Goal: Task Accomplishment & Management: Complete application form

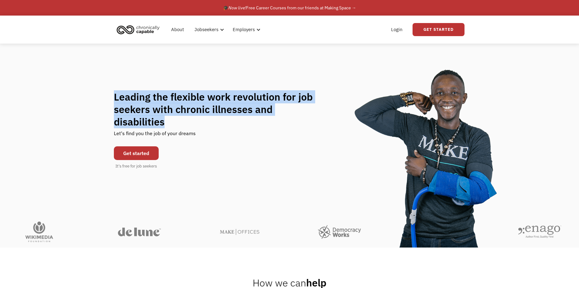
click at [328, 117] on div "Leading the flexible work revolution for job seekers with chronic illnesses and…" at bounding box center [290, 130] width 352 height 79
click at [304, 134] on div "Leading the flexible work revolution for job seekers with chronic illnesses and…" at bounding box center [290, 130] width 352 height 79
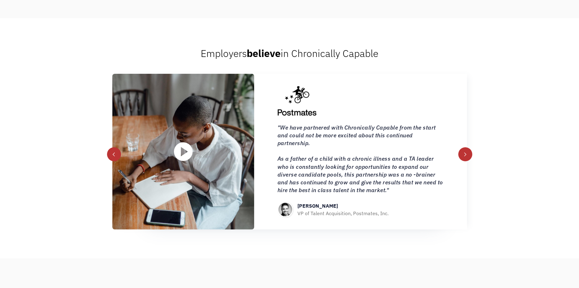
scroll to position [716, 0]
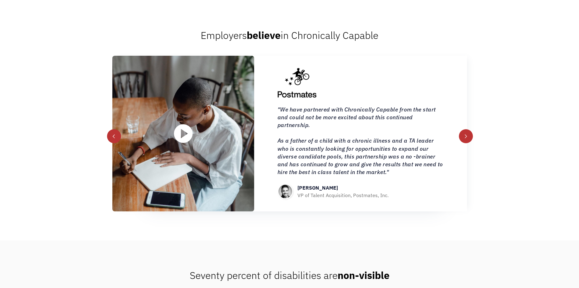
click at [464, 138] on div "next slide" at bounding box center [466, 136] width 4 height 4
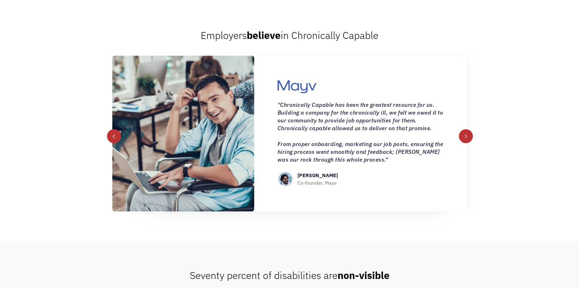
click at [464, 138] on div "next slide" at bounding box center [466, 136] width 4 height 4
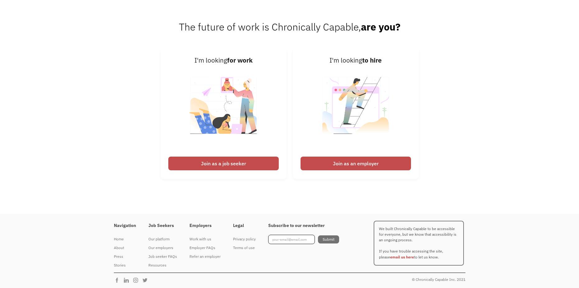
scroll to position [1580, 0]
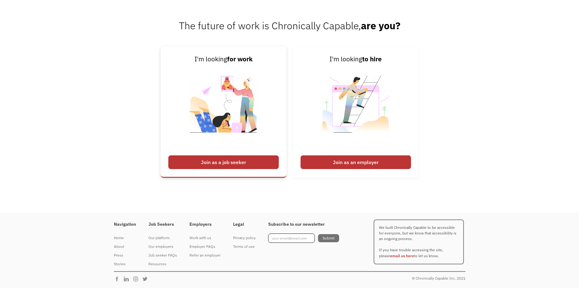
click at [235, 164] on div "Join as a job seeker" at bounding box center [223, 162] width 111 height 14
click at [234, 159] on div "Join as a job seeker" at bounding box center [223, 162] width 111 height 14
click at [223, 162] on div "Join as a job seeker" at bounding box center [223, 162] width 111 height 14
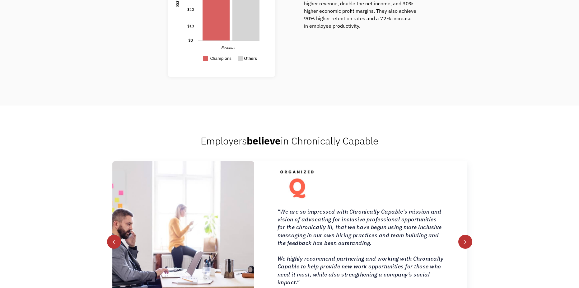
scroll to position [0, 0]
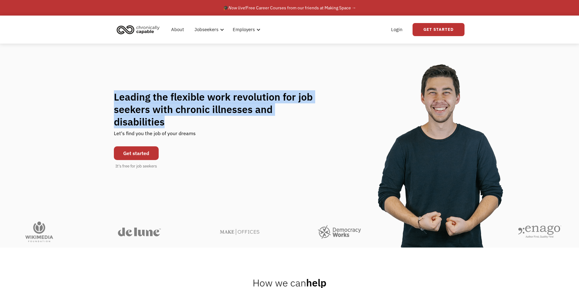
click at [230, 156] on div "Leading the flexible work revolution for job seekers with chronic illnesses and…" at bounding box center [290, 130] width 352 height 79
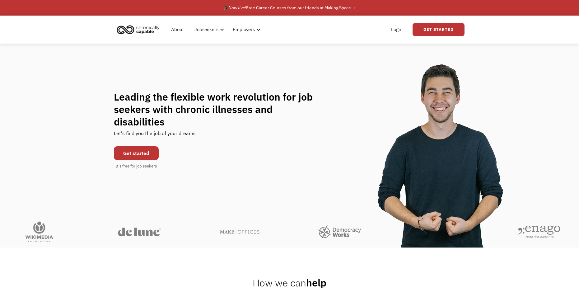
click at [147, 150] on link "Get started" at bounding box center [136, 153] width 45 height 14
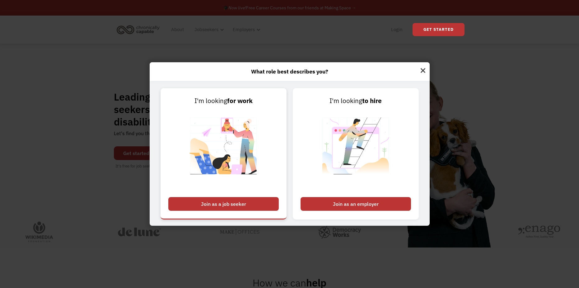
click at [218, 201] on div "Join as a job seeker" at bounding box center [223, 204] width 111 height 14
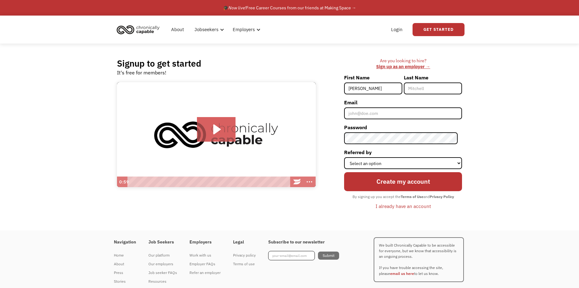
type input "[PERSON_NAME]"
click at [426, 88] on input "Last Name" at bounding box center [433, 89] width 58 height 12
type input "Boseley"
click at [399, 115] on input "Email" at bounding box center [403, 113] width 118 height 12
click at [376, 113] on input "PaizeBoz@gmil.com" at bounding box center [403, 113] width 118 height 12
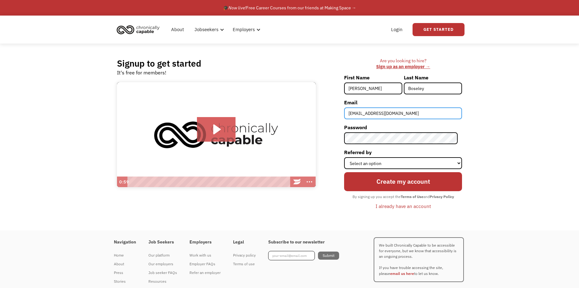
type input "PaizeBoz@gmail.com"
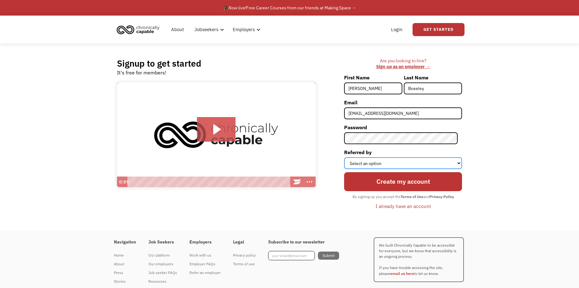
click at [382, 164] on select "Select an option Instagram Facebook Twitter Search Engine News Article Word of …" at bounding box center [403, 163] width 118 height 12
click at [349, 157] on select "Select an option Instagram Facebook Twitter Search Engine News Article Word of …" at bounding box center [403, 163] width 118 height 12
click at [379, 165] on select "Select an option Instagram Facebook Twitter Search Engine News Article Word of …" at bounding box center [403, 163] width 118 height 12
select select "Other"
click at [349, 157] on select "Select an option Instagram Facebook Twitter Search Engine News Article Word of …" at bounding box center [403, 163] width 118 height 12
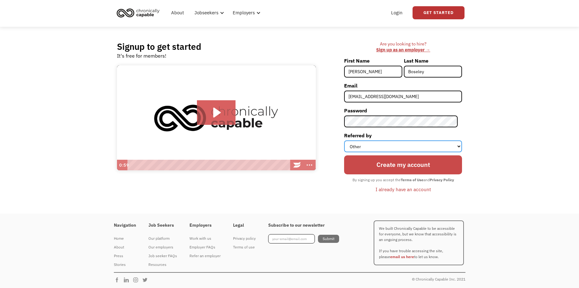
scroll to position [18, 0]
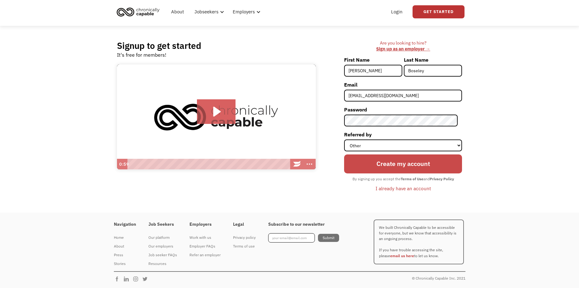
click at [410, 165] on input "Create my account" at bounding box center [403, 163] width 118 height 19
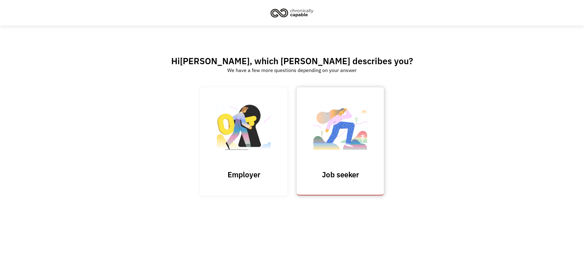
click at [337, 135] on img at bounding box center [340, 130] width 62 height 61
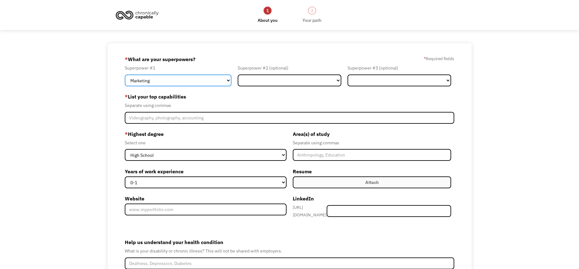
click at [229, 80] on select "Marketing Human Resources Finance Technology Operations Sales Industrial & Manu…" at bounding box center [178, 80] width 107 height 12
drag, startPoint x: 229, startPoint y: 80, endPoint x: 240, endPoint y: 87, distance: 13.1
click at [229, 80] on select "Marketing Human Resources Finance Technology Operations Sales Industrial & Manu…" at bounding box center [178, 80] width 107 height 12
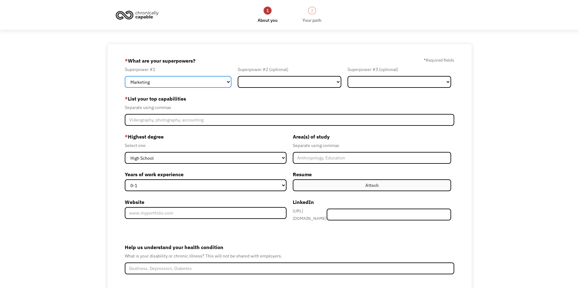
click at [228, 82] on select "Marketing Human Resources Finance Technology Operations Sales Industrial & Manu…" at bounding box center [178, 82] width 107 height 12
click at [227, 78] on select "Marketing Human Resources Finance Technology Operations Sales Industrial & Manu…" at bounding box center [178, 82] width 107 height 12
select select "Design"
click at [125, 76] on select "Marketing Human Resources Finance Technology Operations Sales Industrial & Manu…" at bounding box center [178, 82] width 107 height 12
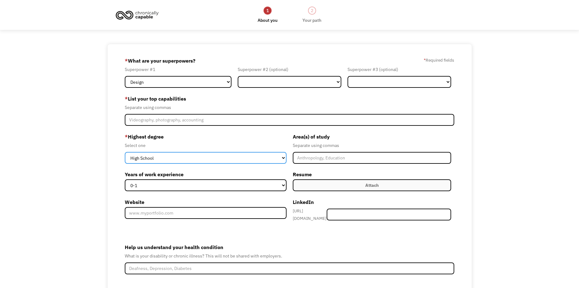
click at [184, 157] on select "High School Associates Bachelors Master's PhD" at bounding box center [206, 158] width 162 height 12
click at [125, 152] on select "High School Associates Bachelors Master's PhD" at bounding box center [206, 158] width 162 height 12
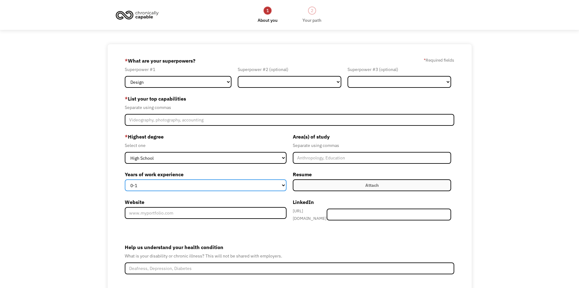
click at [202, 188] on select "0-1 2-4 5-10 11-15 15+" at bounding box center [206, 185] width 162 height 12
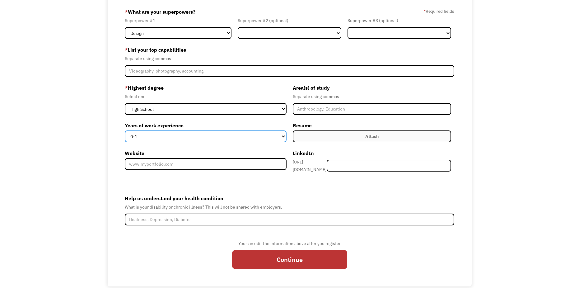
scroll to position [59, 0]
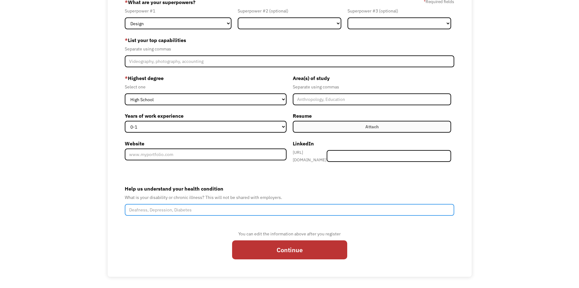
click at [201, 209] on input "Help us understand your health condition" at bounding box center [289, 210] width 329 height 12
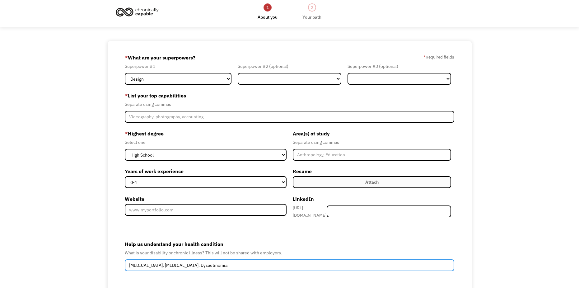
scroll to position [0, 0]
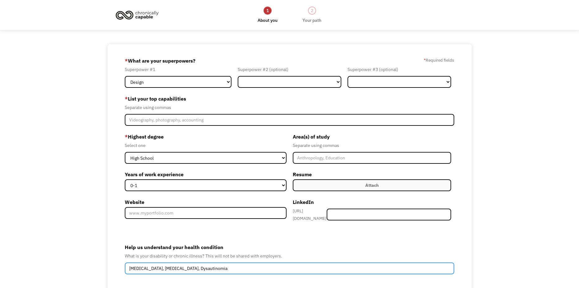
type input "Autism, ADHD, Dysautinomia"
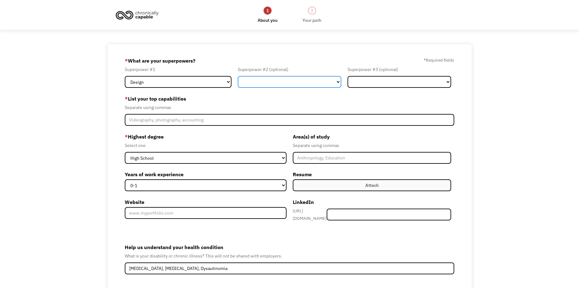
click at [273, 84] on select "Marketing Human Resources Finance Technology Operations Sales Industrial & Manu…" at bounding box center [290, 82] width 104 height 12
click at [270, 80] on select "Marketing Human Resources Finance Technology Operations Sales Industrial & Manu…" at bounding box center [290, 82] width 104 height 12
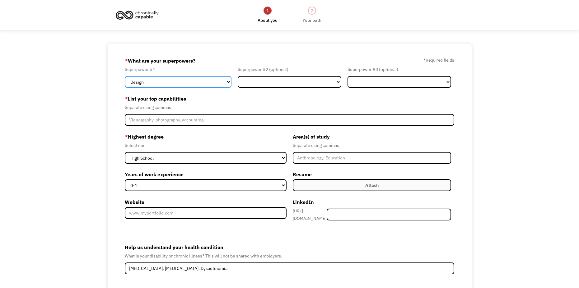
click at [212, 85] on select "Marketing Human Resources Finance Technology Operations Sales Industrial & Manu…" at bounding box center [178, 82] width 107 height 12
click at [228, 79] on select "Marketing Human Resources Finance Technology Operations Sales Industrial & Manu…" at bounding box center [178, 82] width 107 height 12
click at [229, 82] on select "Marketing Human Resources Finance Technology Operations Sales Industrial & Manu…" at bounding box center [178, 82] width 107 height 12
select select "Other"
click at [125, 76] on select "Marketing Human Resources Finance Technology Operations Sales Industrial & Manu…" at bounding box center [178, 82] width 107 height 12
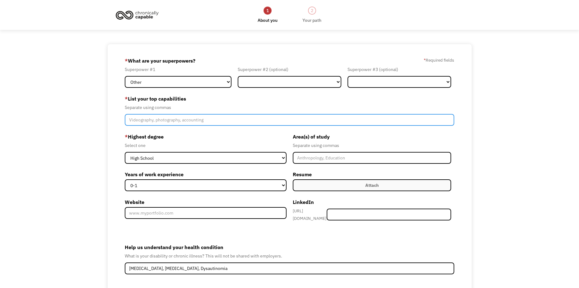
click at [166, 119] on input "Member-Create-Step1" at bounding box center [289, 120] width 329 height 12
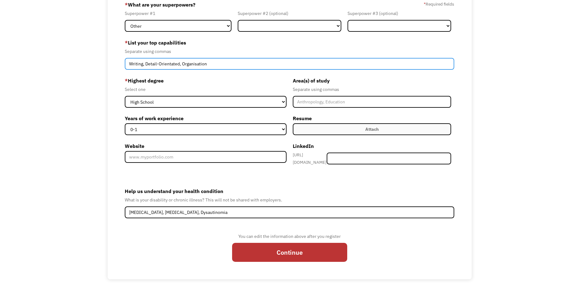
scroll to position [59, 0]
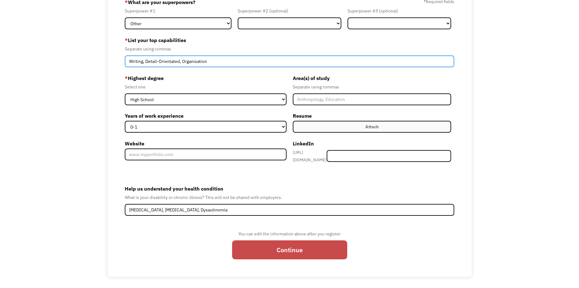
type input "Writing, Detail-Orientated, Organisation"
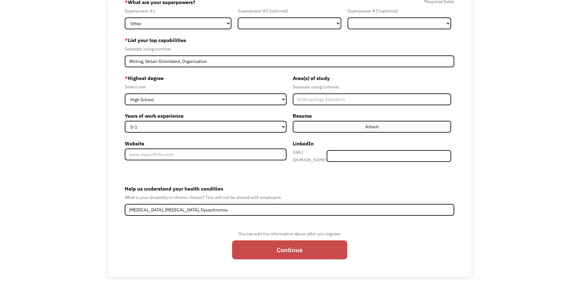
click at [281, 250] on input "Continue" at bounding box center [289, 249] width 115 height 19
type input "Please wait..."
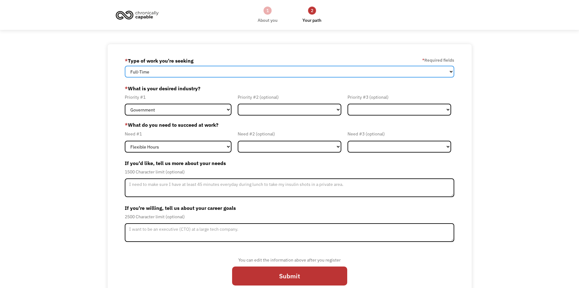
click at [178, 67] on select "Full-Time Part-Time Both Full-Time and Part-Time" at bounding box center [289, 72] width 329 height 12
select select "part-time"
click at [125, 66] on select "Full-Time Part-Time Both Full-Time and Part-Time" at bounding box center [289, 72] width 329 height 12
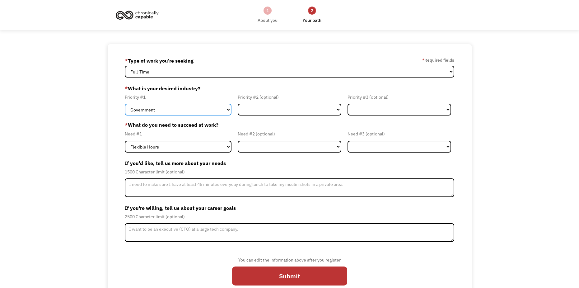
click at [166, 111] on select "Government Finance & Insurance Health & Social Care Tech & Engineering Creative…" at bounding box center [178, 110] width 107 height 12
select select "Creative & Design"
click at [125, 104] on select "Government Finance & Insurance Health & Social Care Tech & Engineering Creative…" at bounding box center [178, 110] width 107 height 12
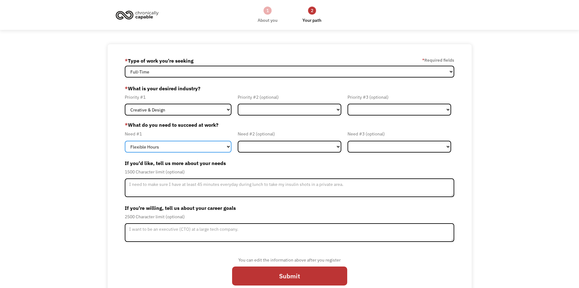
click at [172, 149] on select "Flexible Hours Remote Work Service Animal On-site Accommodations Visual Support…" at bounding box center [178, 147] width 107 height 12
click at [125, 141] on select "Flexible Hours Remote Work Service Animal On-site Accommodations Visual Support…" at bounding box center [178, 147] width 107 height 12
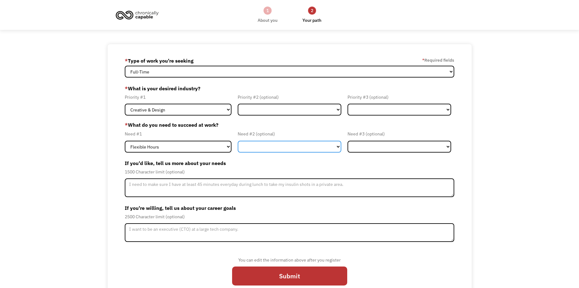
click at [261, 144] on select "Flexible Hours Remote Work Service Animal On-site Accommodations Visual Support…" at bounding box center [290, 147] width 104 height 12
select select "On-site Accommodations"
click at [238, 141] on select "Flexible Hours Remote Work Service Animal On-site Accommodations Visual Support…" at bounding box center [290, 147] width 104 height 12
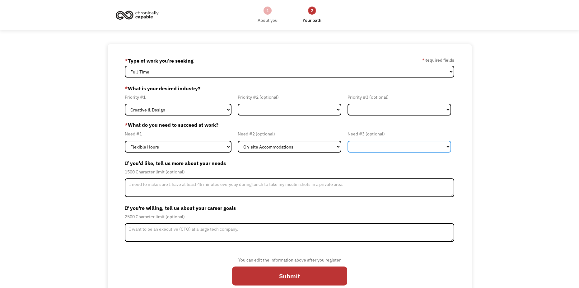
click at [368, 145] on select "Flexible Hours Remote Work Service Animal On-site Accommodations Visual Support…" at bounding box center [400, 147] width 104 height 12
click at [318, 166] on label "If you'd like, tell us more about your needs" at bounding box center [289, 163] width 329 height 10
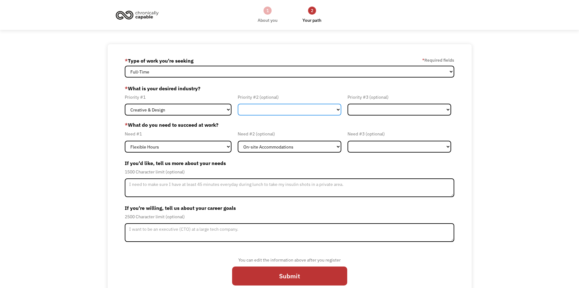
click at [257, 114] on select "Government Finance & Insurance Health & Social Care Tech & Engineering Creative…" at bounding box center [290, 110] width 104 height 12
select select "Education"
click at [238, 104] on select "Government Finance & Insurance Health & Social Care Tech & Engineering Creative…" at bounding box center [290, 110] width 104 height 12
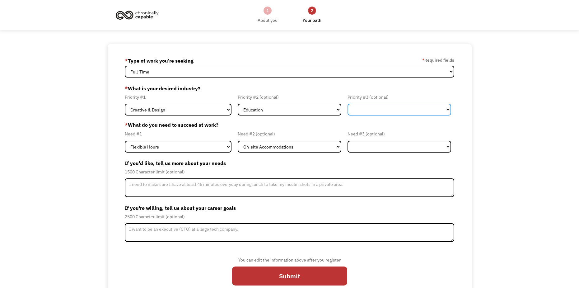
click at [368, 107] on select "Government Finance & Insurance Health & Social Care Tech & Engineering Creative…" at bounding box center [400, 110] width 104 height 12
click at [272, 168] on label "If you'd like, tell us more about your needs" at bounding box center [289, 163] width 329 height 10
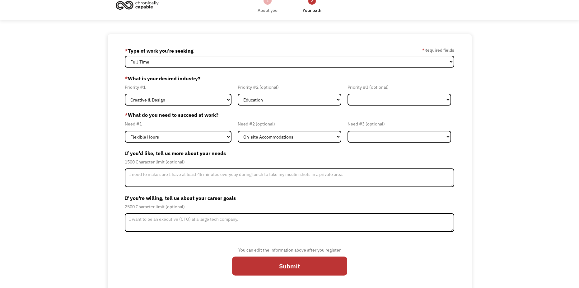
scroll to position [15, 0]
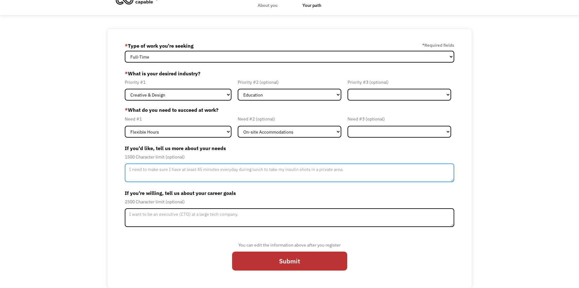
click at [208, 171] on textarea "Member-Update-Form-Step2" at bounding box center [289, 172] width 329 height 19
click at [296, 171] on textarea "I can't work with customers and I need to be able to sit down whenever I need to" at bounding box center [289, 172] width 329 height 19
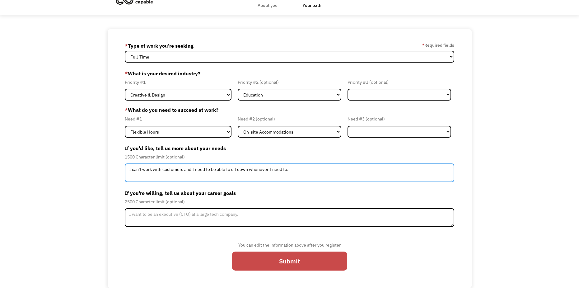
type textarea "I can't work with customers and I need to be able to sit down whenever I need t…"
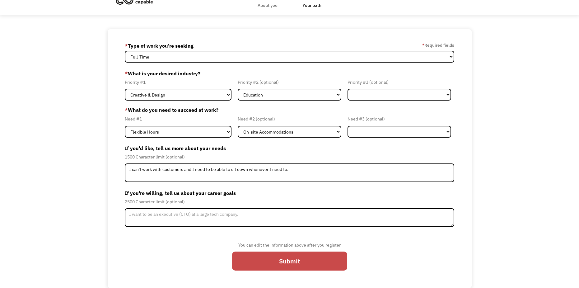
click at [297, 263] on input "Submit" at bounding box center [289, 261] width 115 height 19
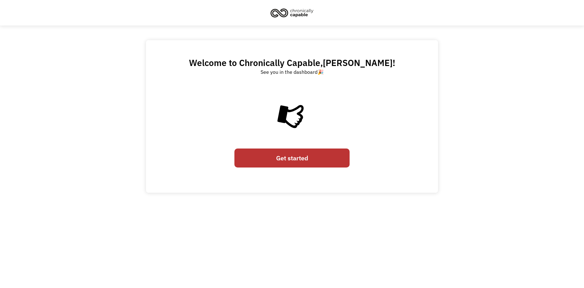
click at [286, 154] on link "Get started" at bounding box center [291, 158] width 115 height 19
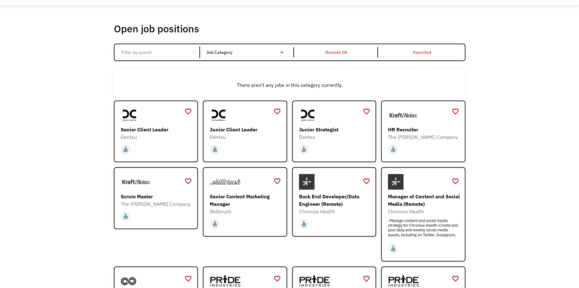
scroll to position [31, 0]
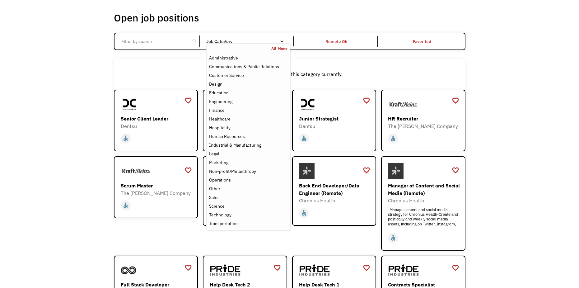
click at [227, 45] on nav "All None Administrative Communications & Public Relations Customer Service Desi…" at bounding box center [248, 136] width 84 height 187
click at [227, 37] on div "Job Category" at bounding box center [248, 41] width 84 height 10
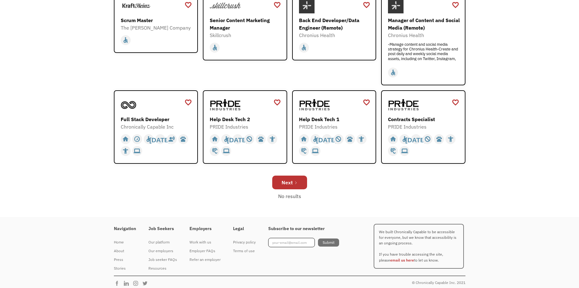
scroll to position [201, 0]
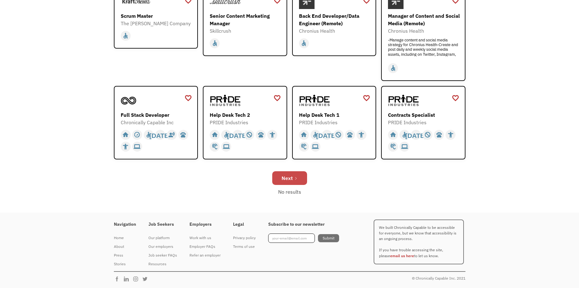
click at [289, 177] on div "Next" at bounding box center [287, 177] width 11 height 7
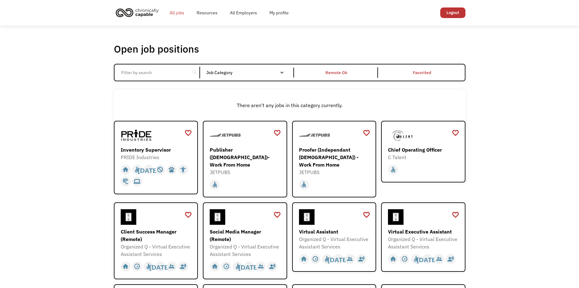
click at [179, 13] on link "All jobs" at bounding box center [176, 13] width 27 height 20
